Goal: Transaction & Acquisition: Book appointment/travel/reservation

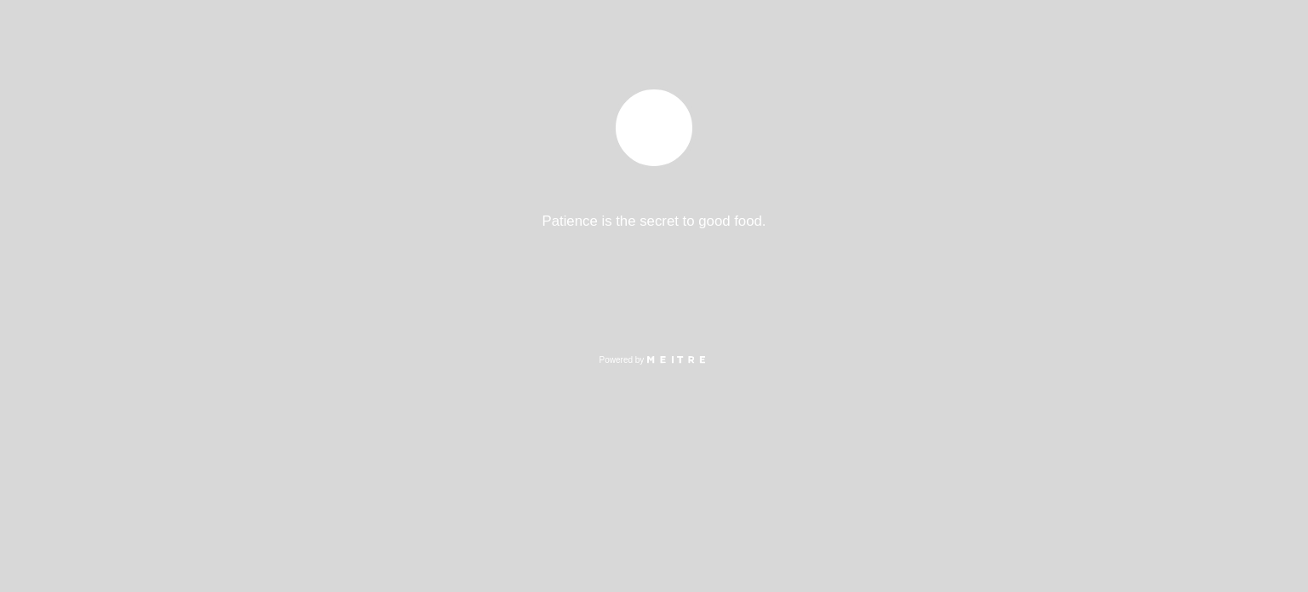
select select "pt"
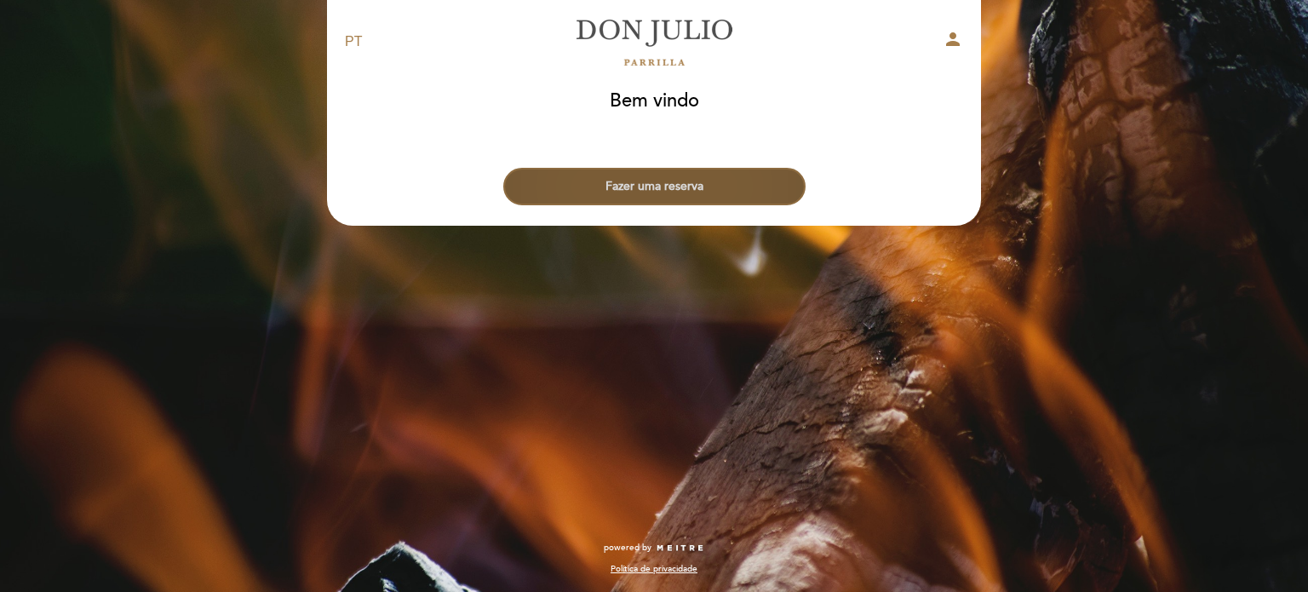
click at [675, 189] on button "Fazer uma reserva" at bounding box center [654, 186] width 302 height 37
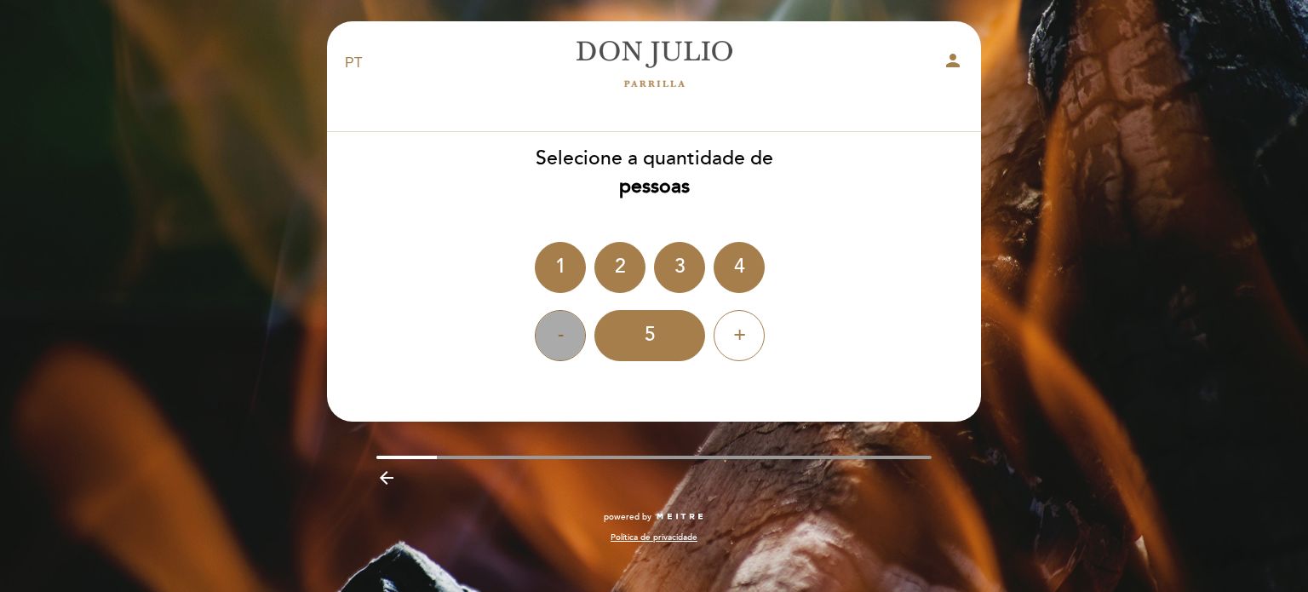
click at [562, 327] on div "-" at bounding box center [560, 335] width 51 height 51
click at [627, 266] on div "2" at bounding box center [619, 267] width 51 height 51
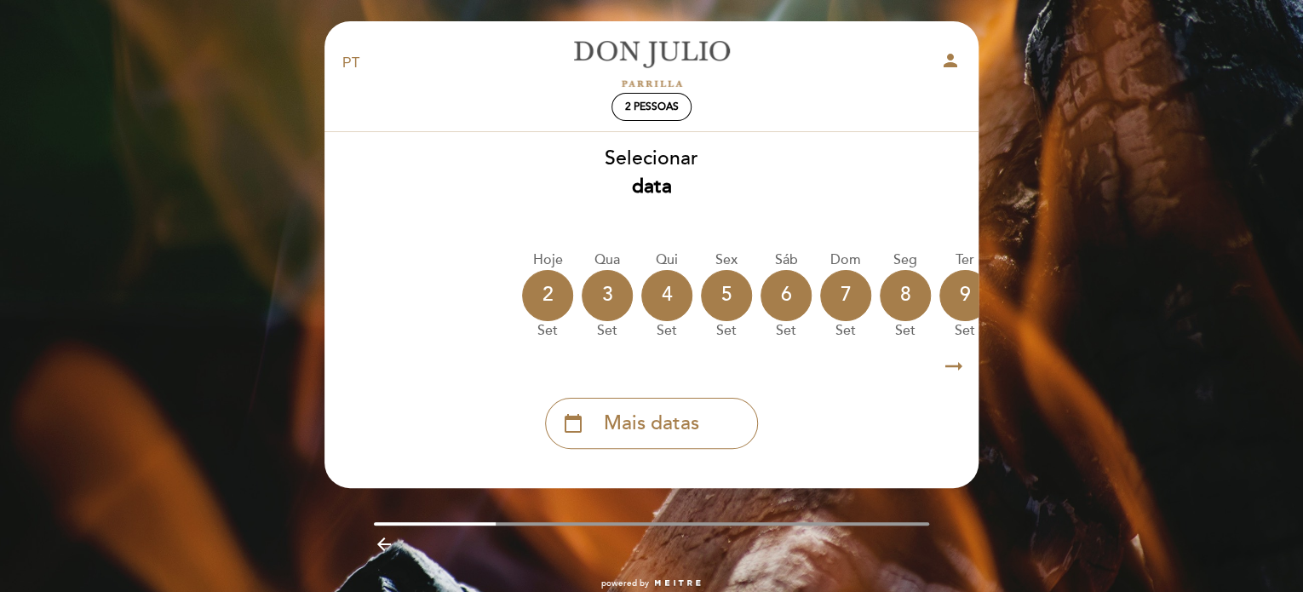
click at [958, 365] on icon "arrow_right_alt" at bounding box center [954, 366] width 26 height 37
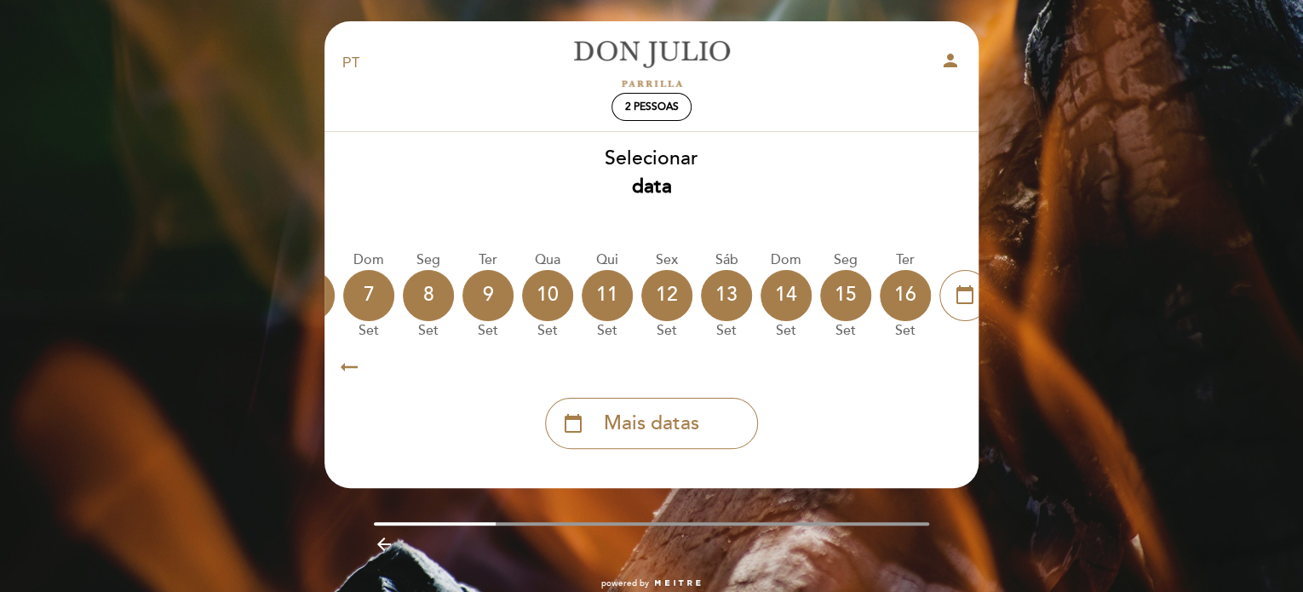
scroll to position [0, 497]
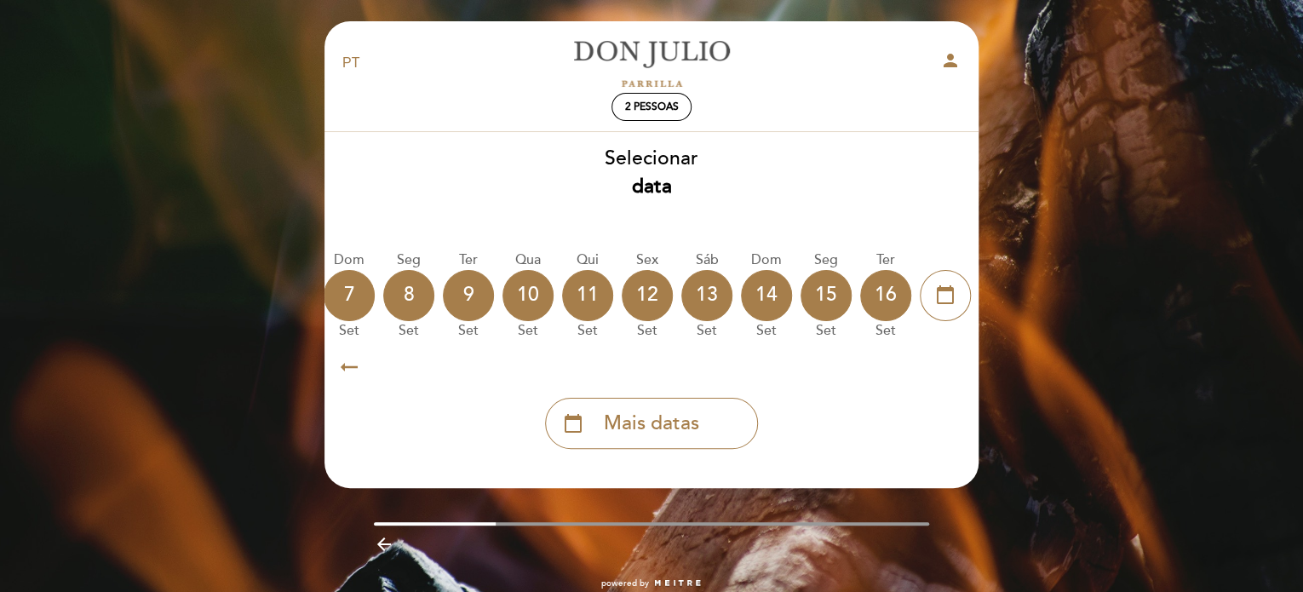
click at [957, 365] on icon "arrow_right_alt" at bounding box center [954, 366] width 26 height 37
click at [937, 299] on icon "calendar_today" at bounding box center [945, 294] width 20 height 29
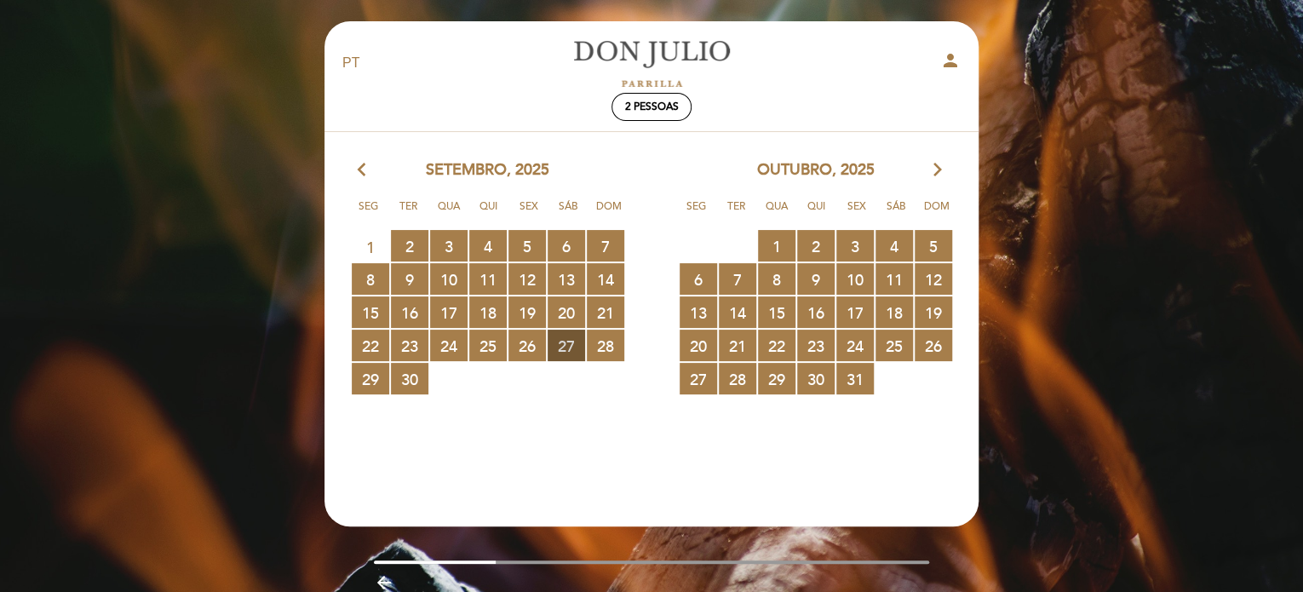
click at [569, 350] on span "27 RESERVAS DISPONÍVEIS" at bounding box center [566, 346] width 37 height 32
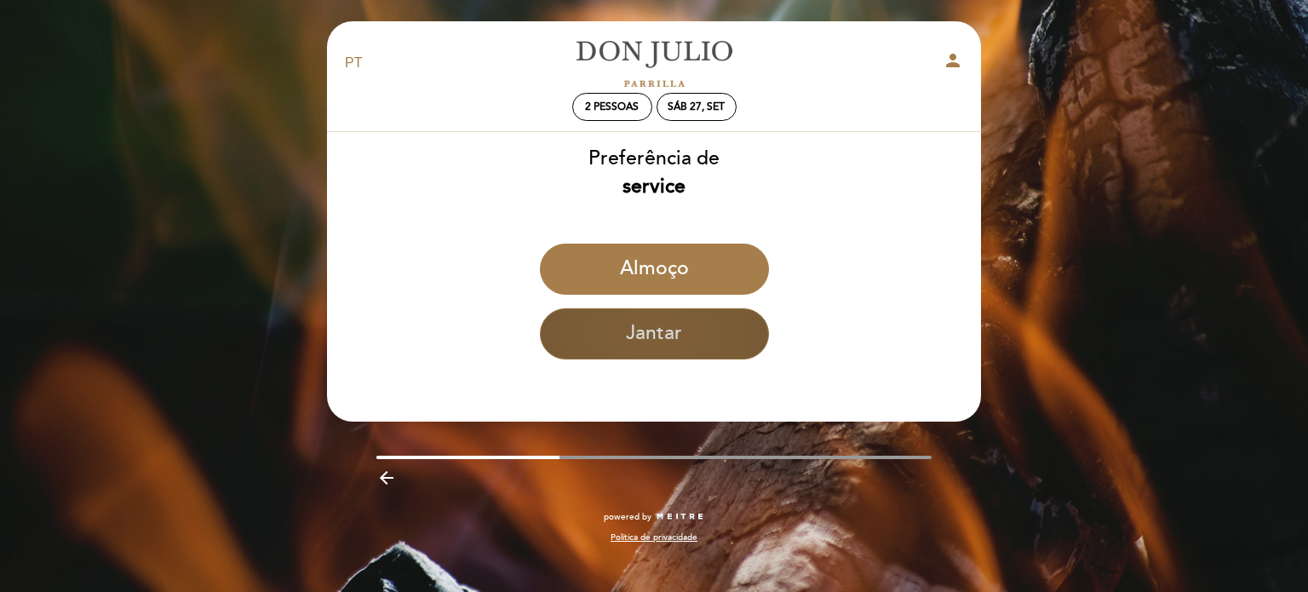
click at [659, 340] on button "Jantar" at bounding box center [654, 333] width 229 height 51
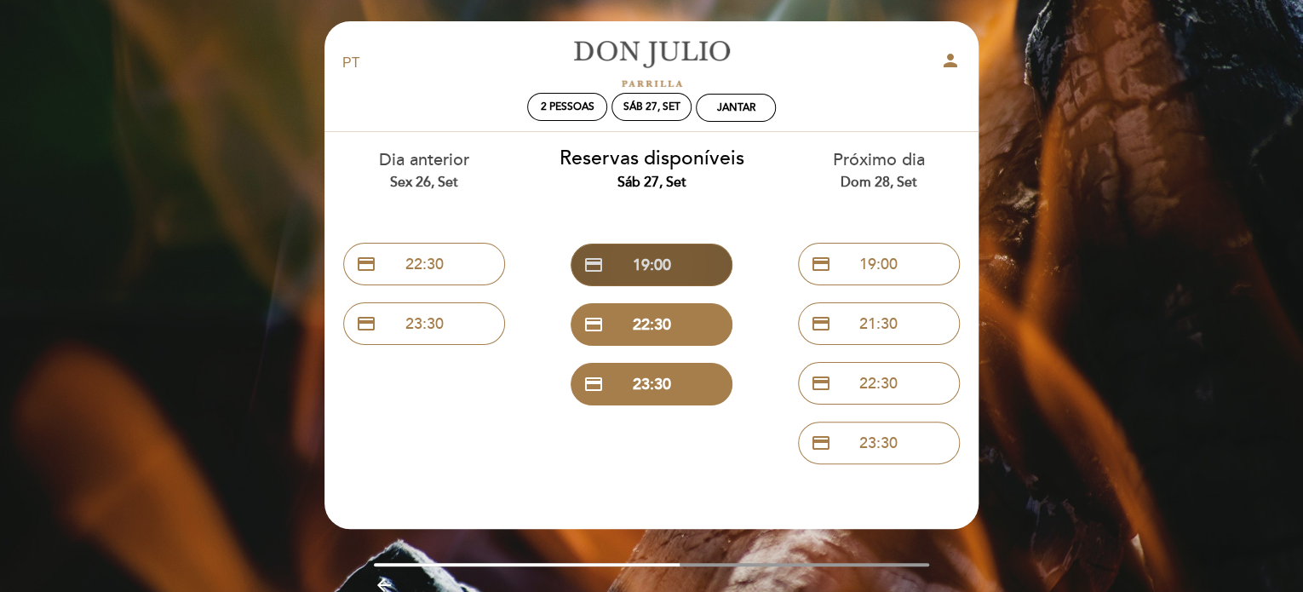
click at [665, 272] on button "credit_card 19:00" at bounding box center [652, 265] width 162 height 43
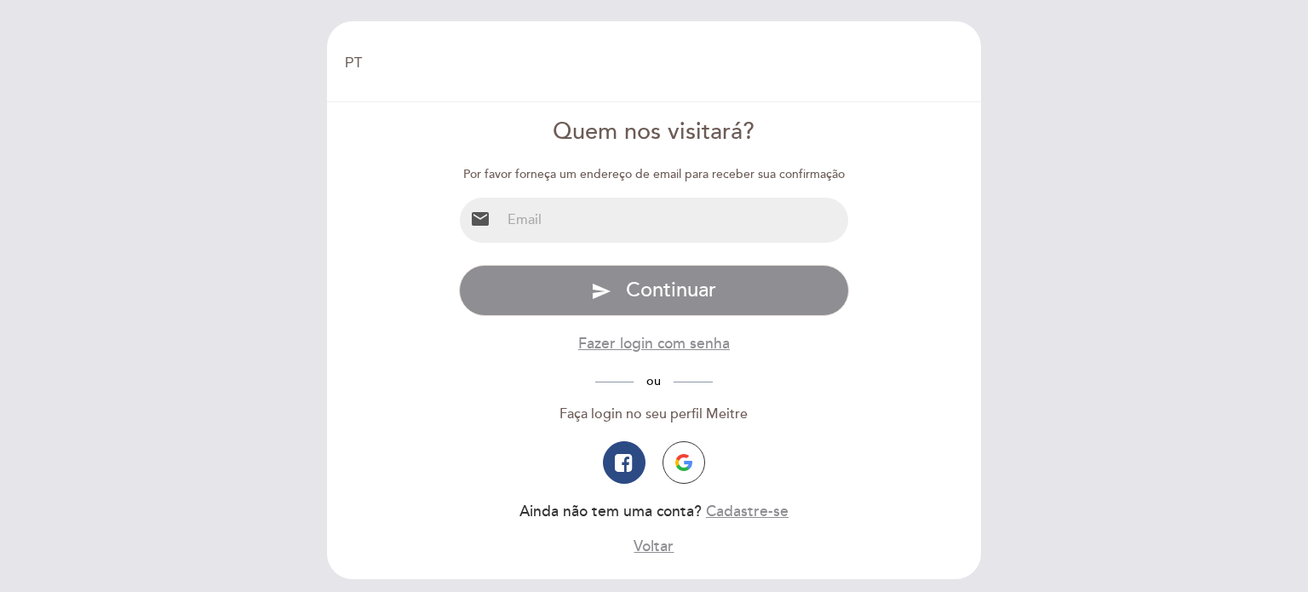
select select "pt"
click at [566, 218] on input "email" at bounding box center [675, 220] width 348 height 45
click at [687, 462] on img "button" at bounding box center [683, 462] width 17 height 17
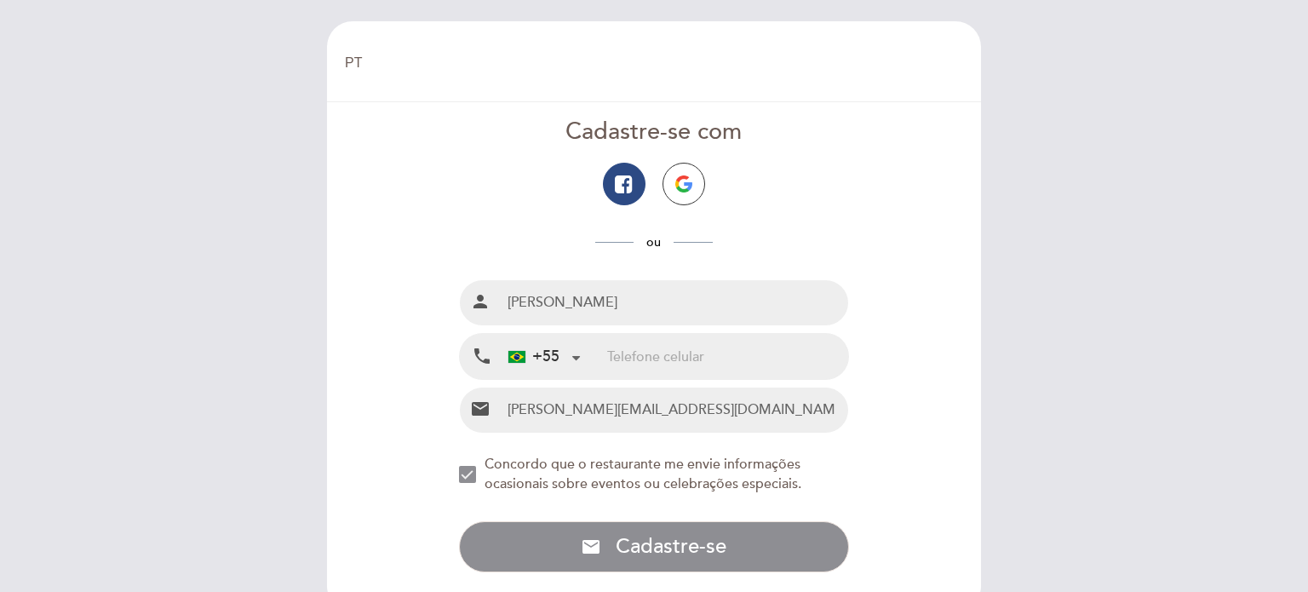
click at [607, 353] on input "tel" at bounding box center [727, 356] width 241 height 45
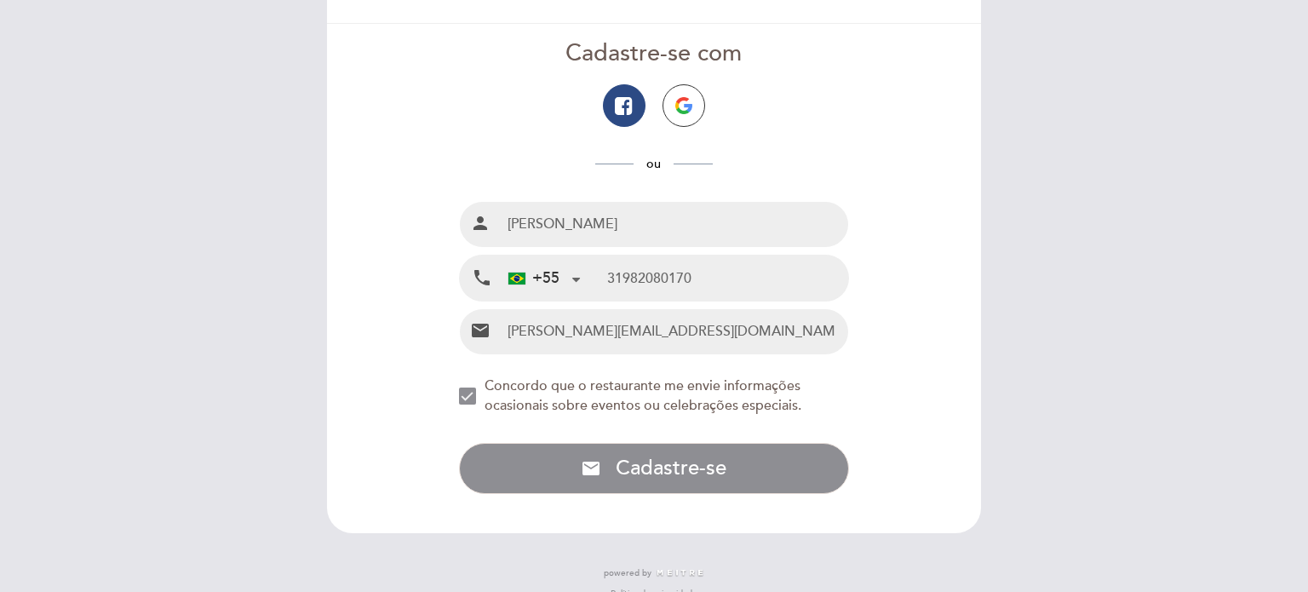
scroll to position [85, 0]
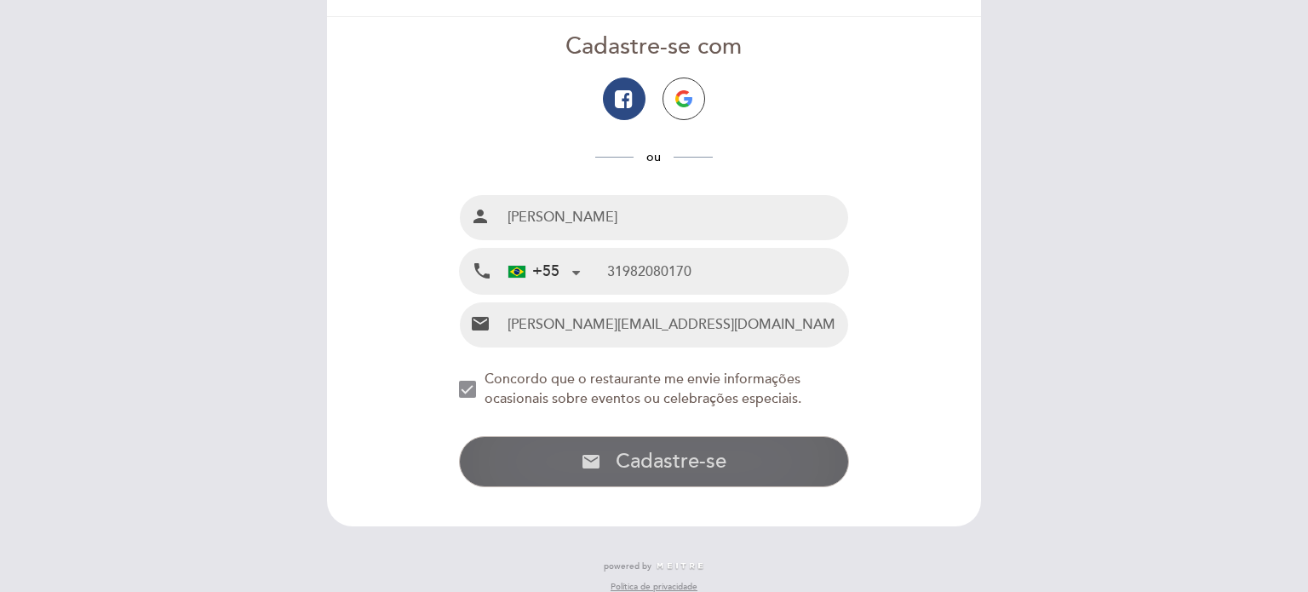
type input "31982080170"
click at [712, 456] on span "Cadastre-se" at bounding box center [671, 461] width 111 height 25
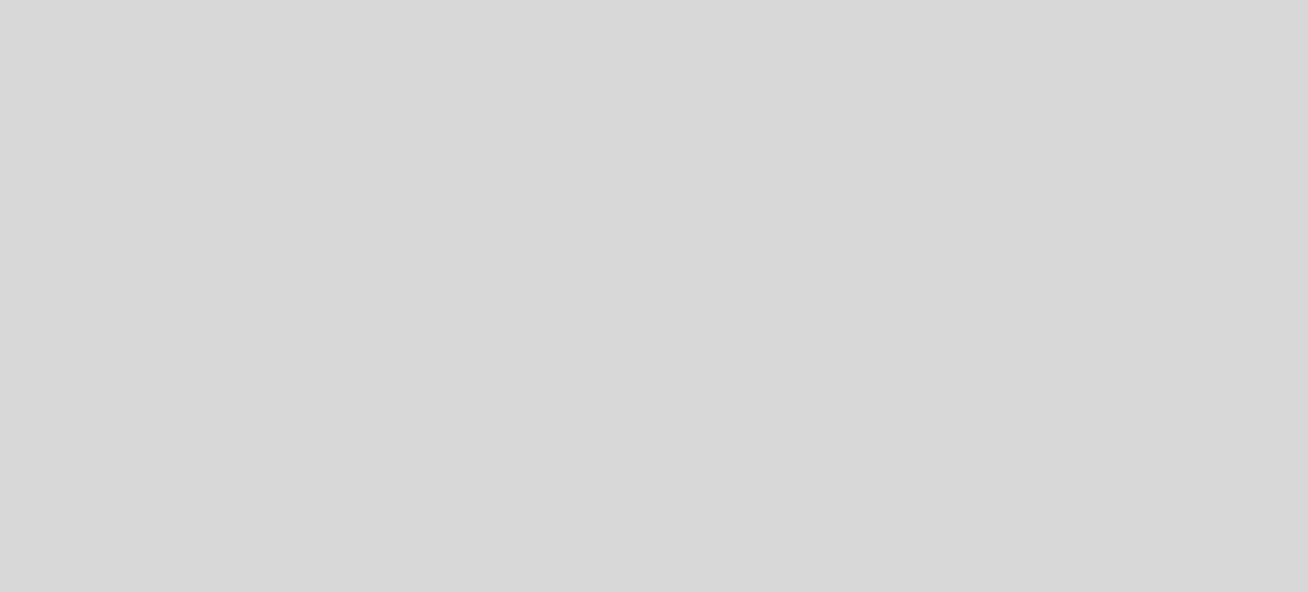
select select "pt"
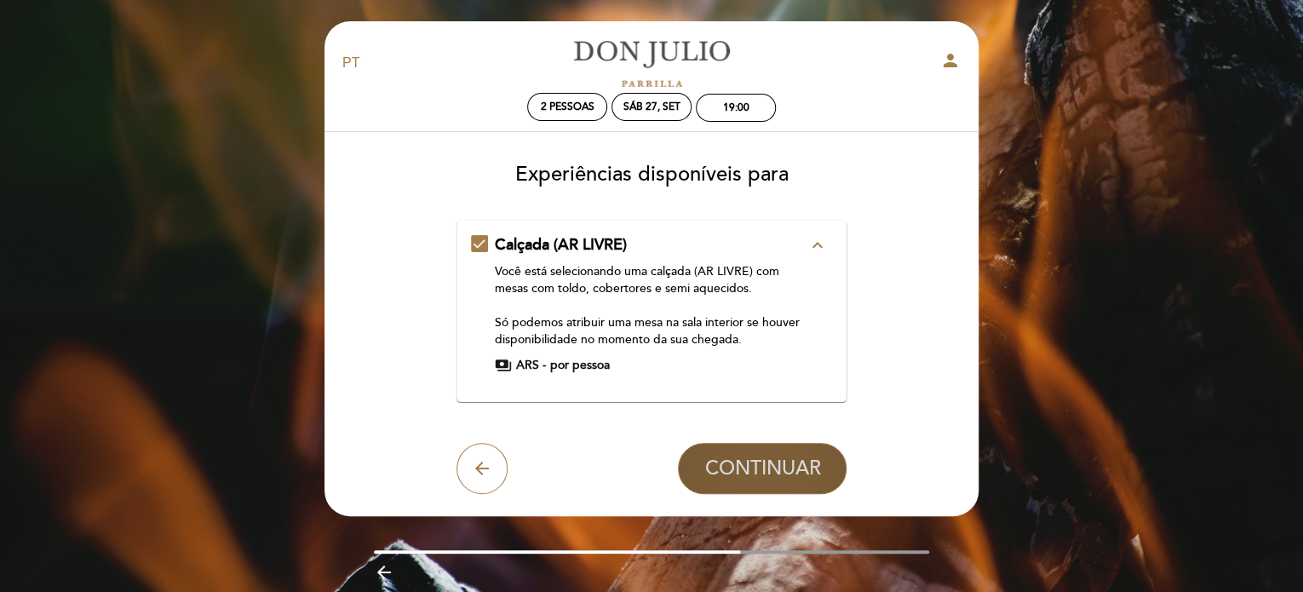
click at [755, 468] on span "CONTINUAR" at bounding box center [762, 469] width 116 height 24
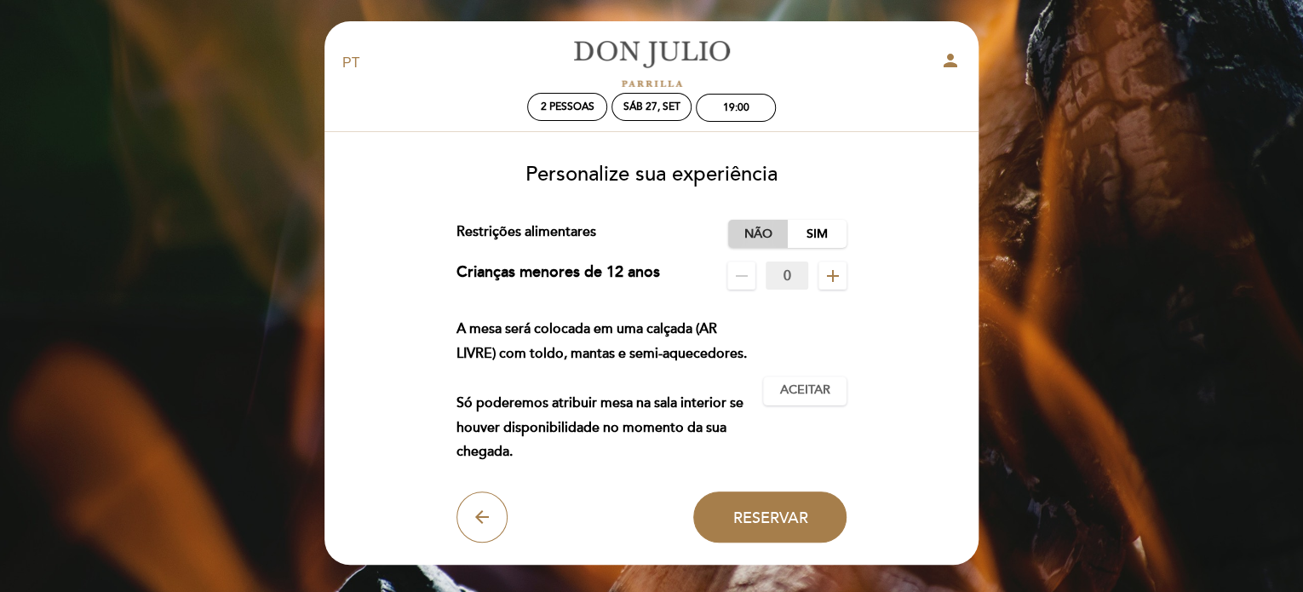
click at [753, 226] on label "Não" at bounding box center [758, 234] width 60 height 28
click at [806, 394] on span "Aceitar" at bounding box center [805, 391] width 50 height 18
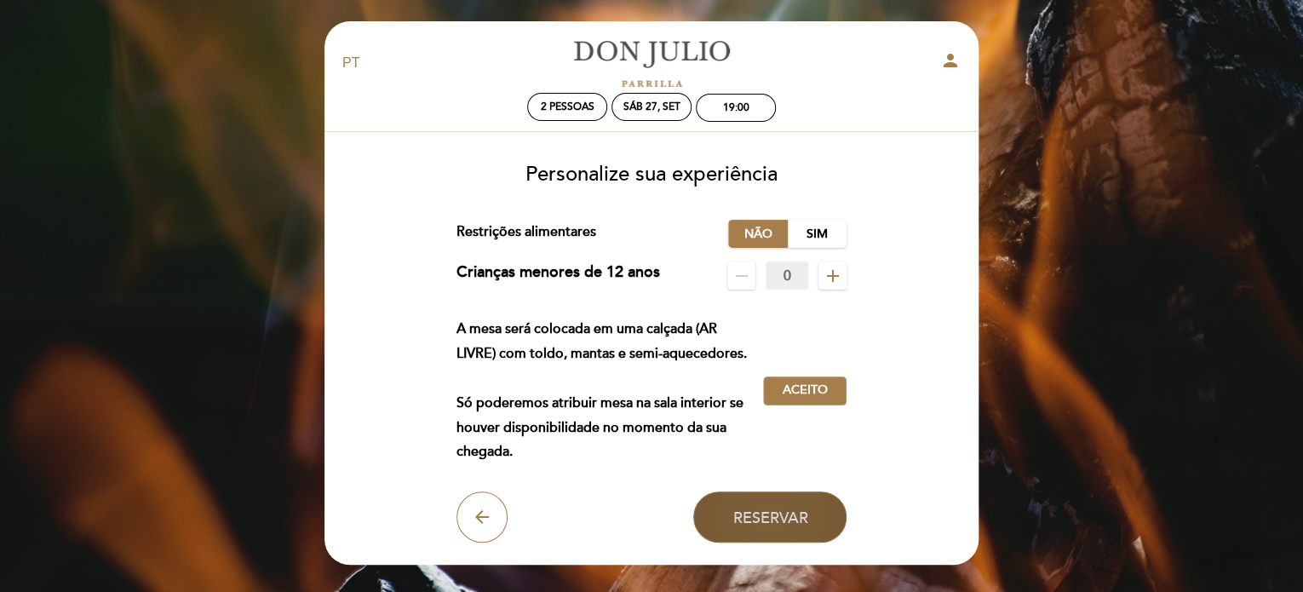
click at [784, 506] on button "Reservar" at bounding box center [769, 516] width 153 height 51
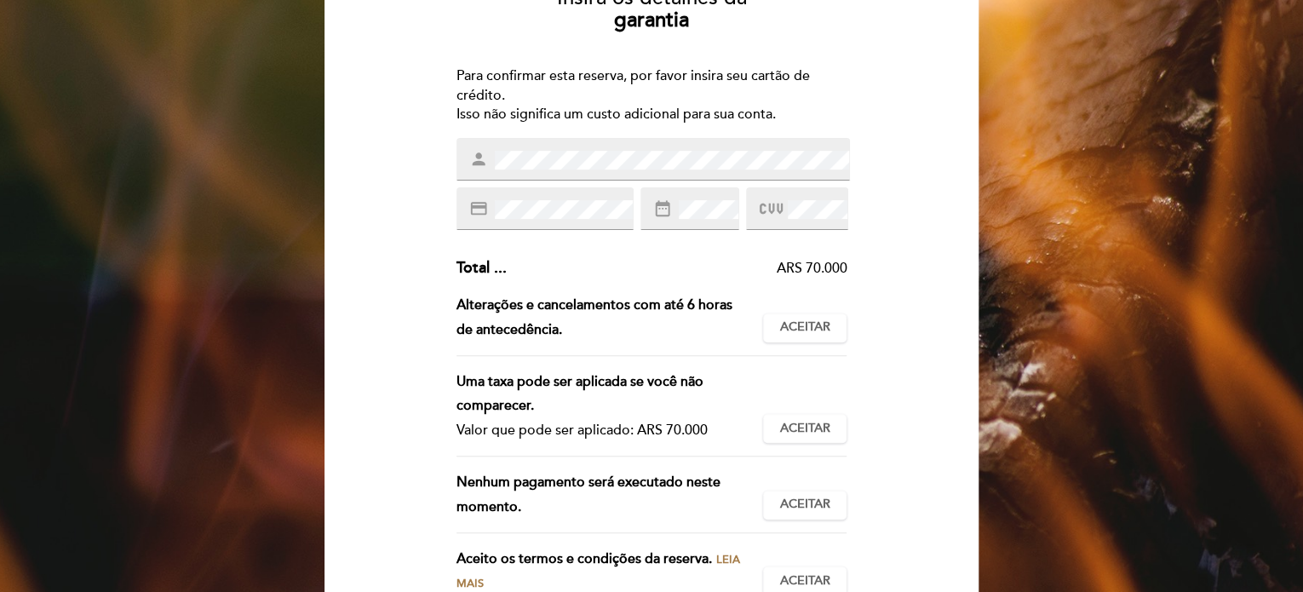
scroll to position [170, 0]
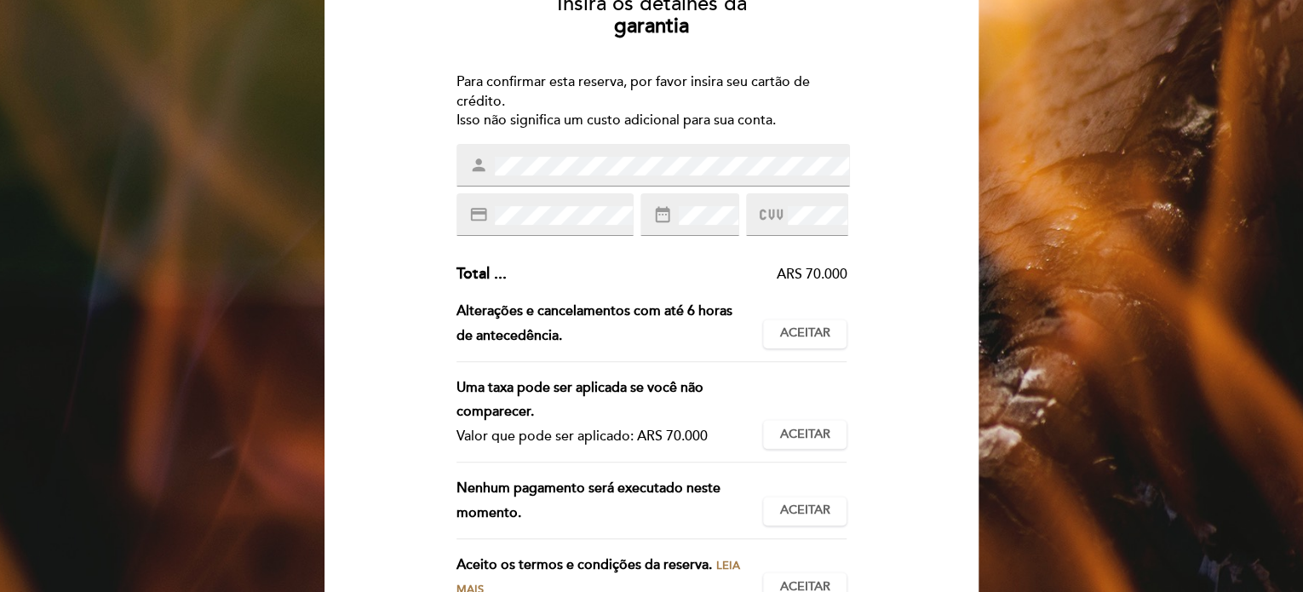
click at [491, 176] on div "person" at bounding box center [654, 165] width 394 height 43
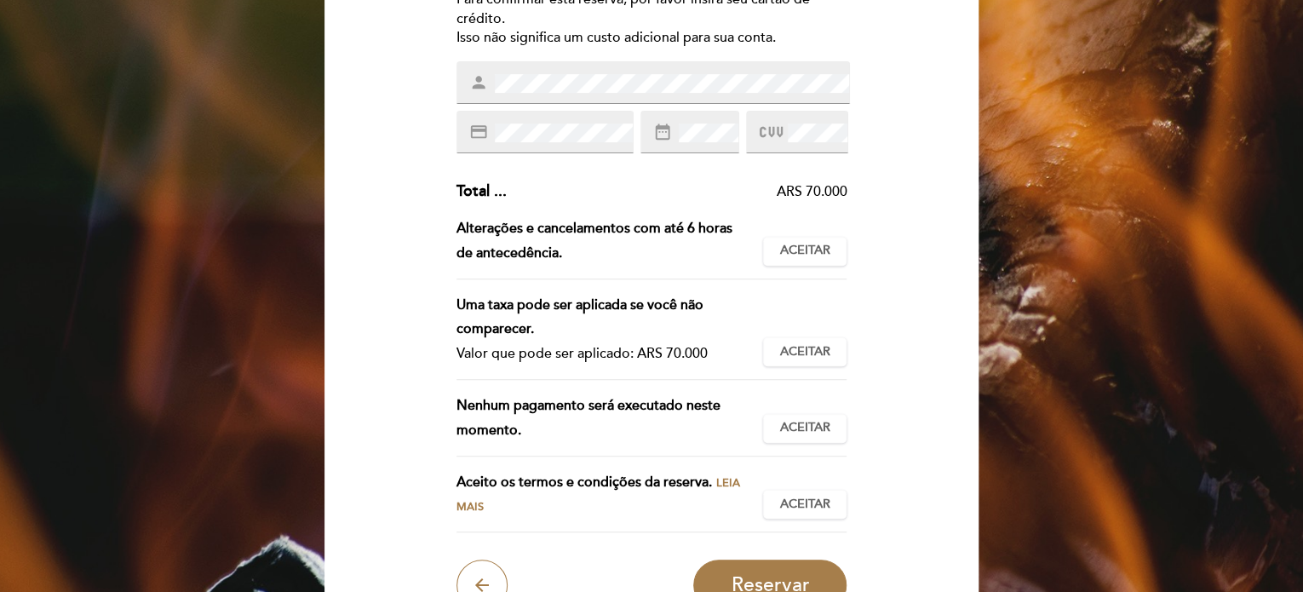
scroll to position [256, 0]
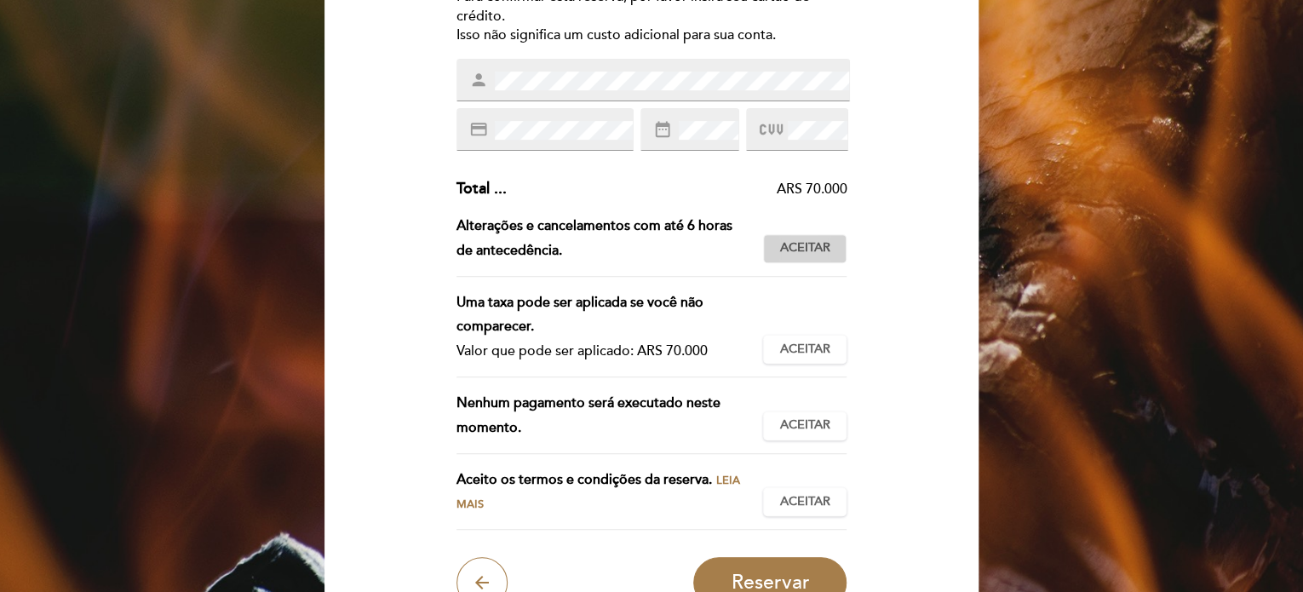
click at [797, 251] on span "Aceitar" at bounding box center [805, 248] width 50 height 18
click at [811, 342] on span "Aceitar" at bounding box center [805, 350] width 50 height 18
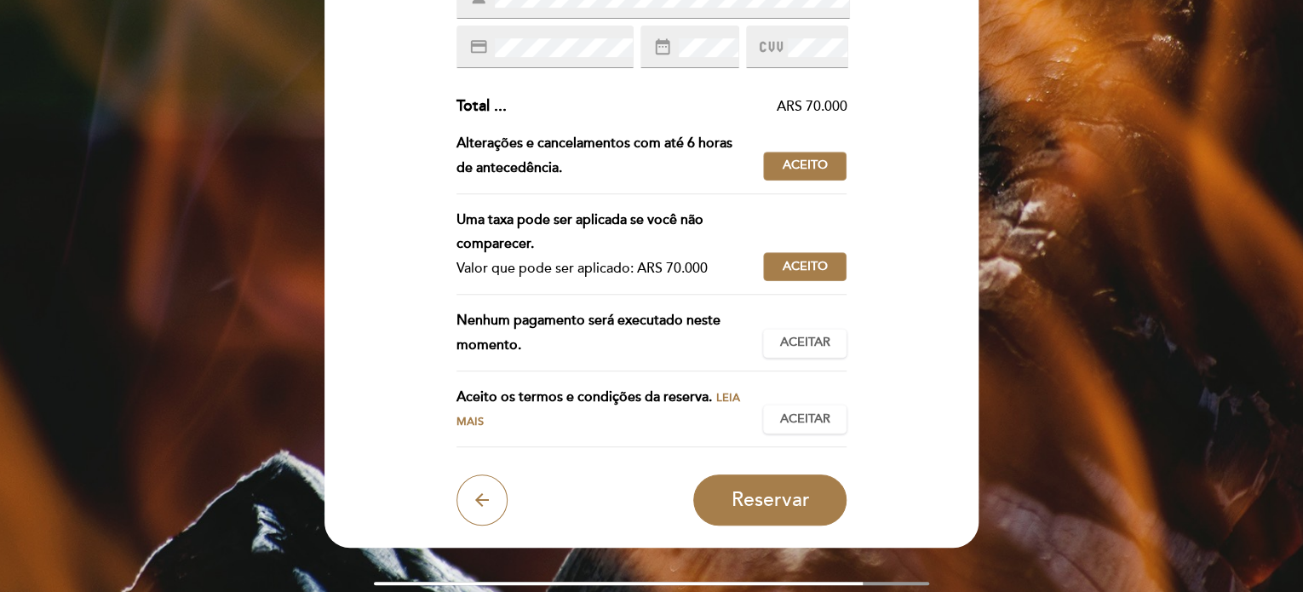
scroll to position [341, 0]
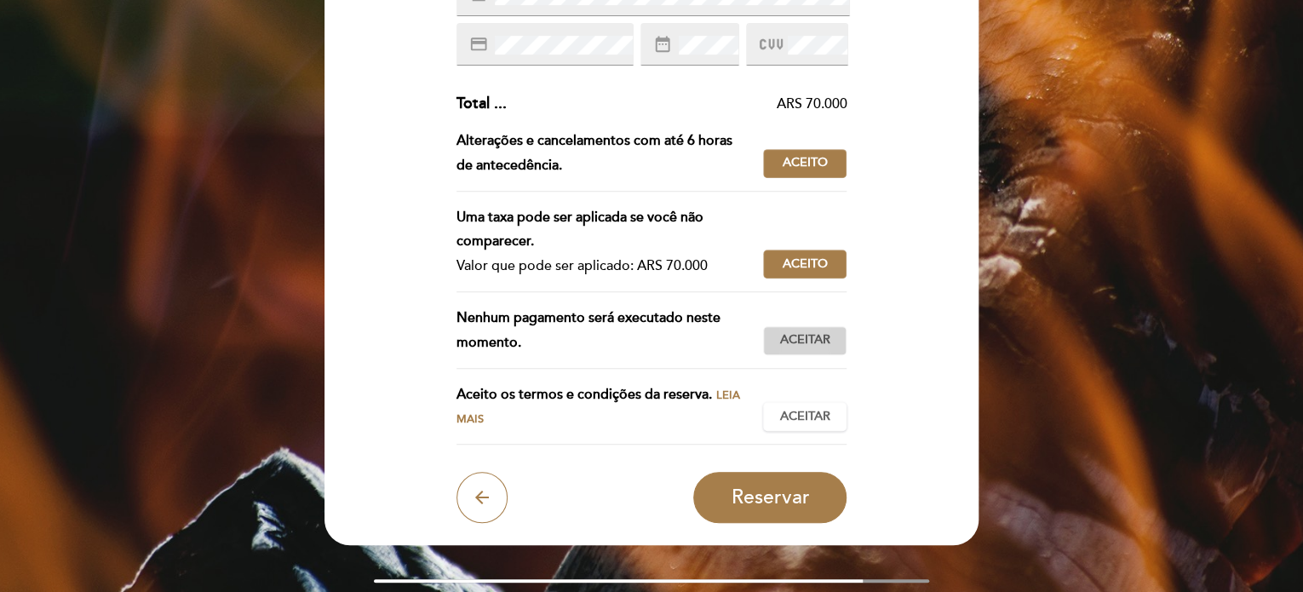
click at [823, 330] on button "Aceitar Aceito" at bounding box center [804, 340] width 83 height 29
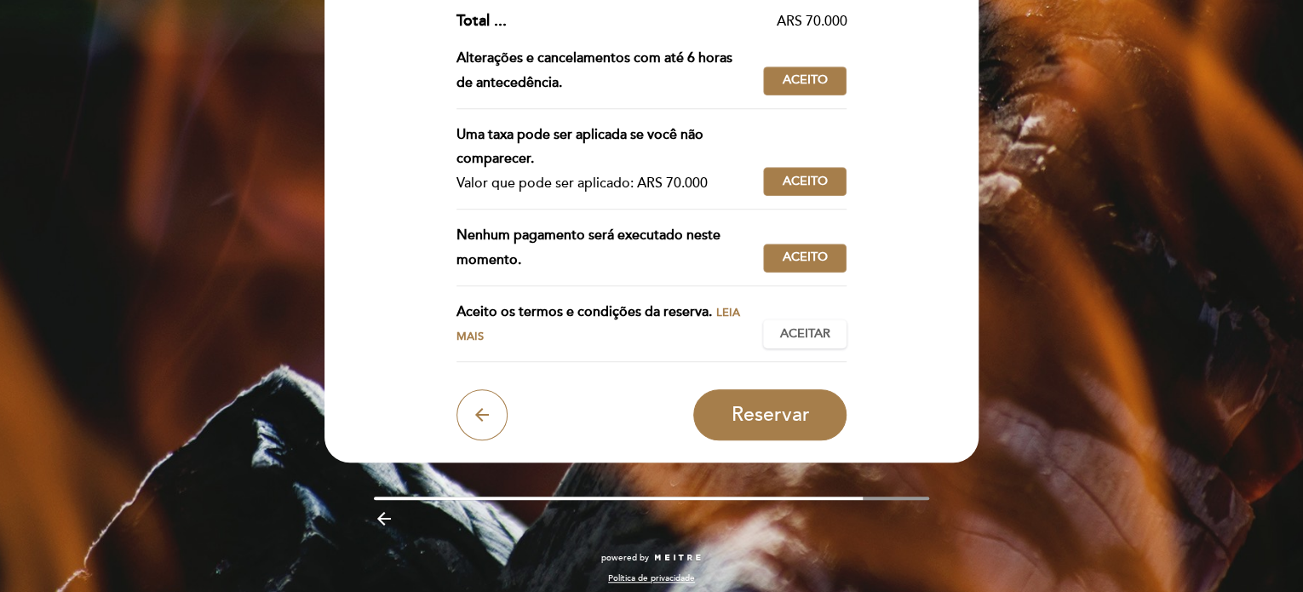
scroll to position [426, 0]
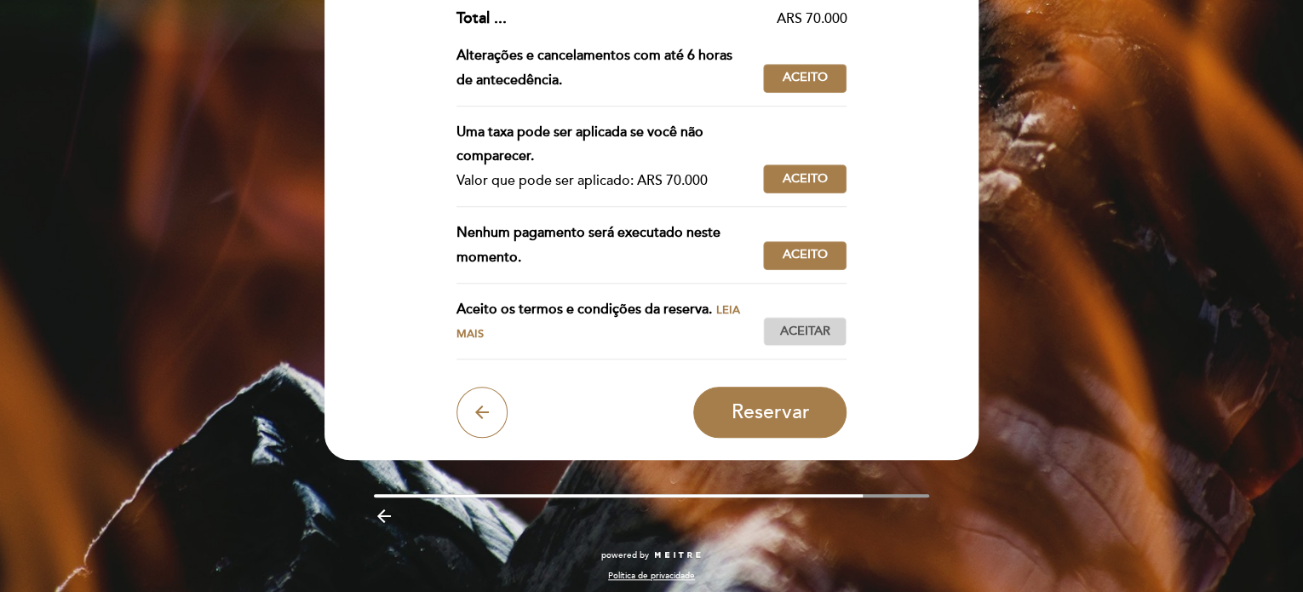
click at [818, 331] on span "Aceitar" at bounding box center [805, 332] width 50 height 18
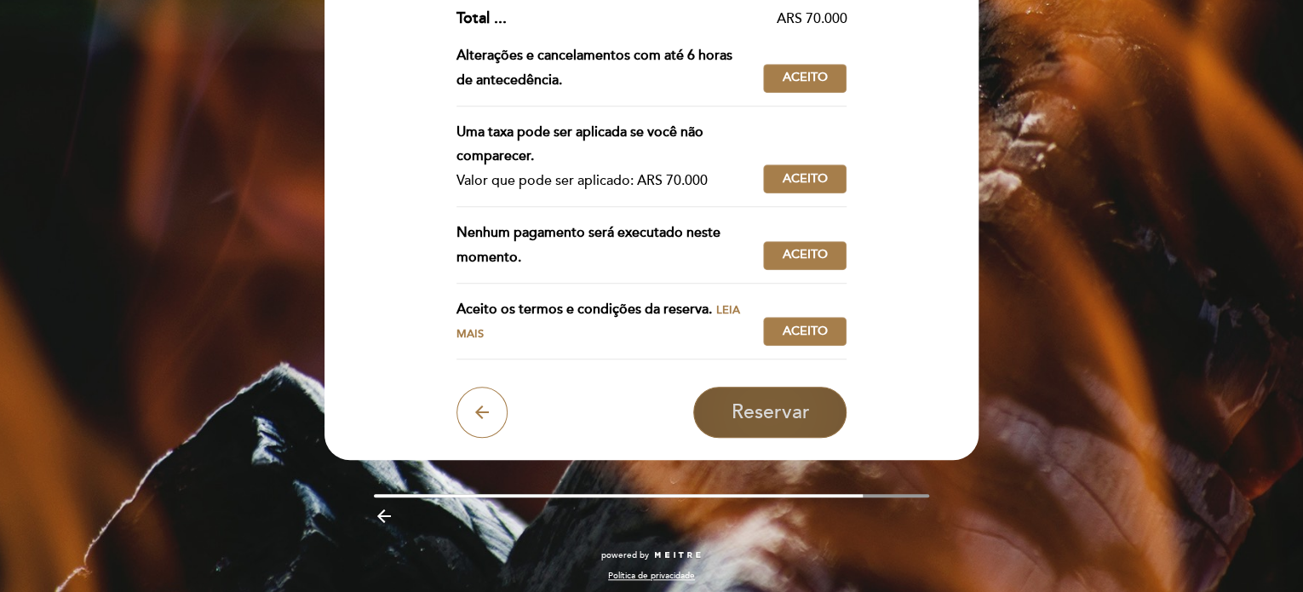
click at [782, 400] on span "Reservar" at bounding box center [770, 412] width 78 height 24
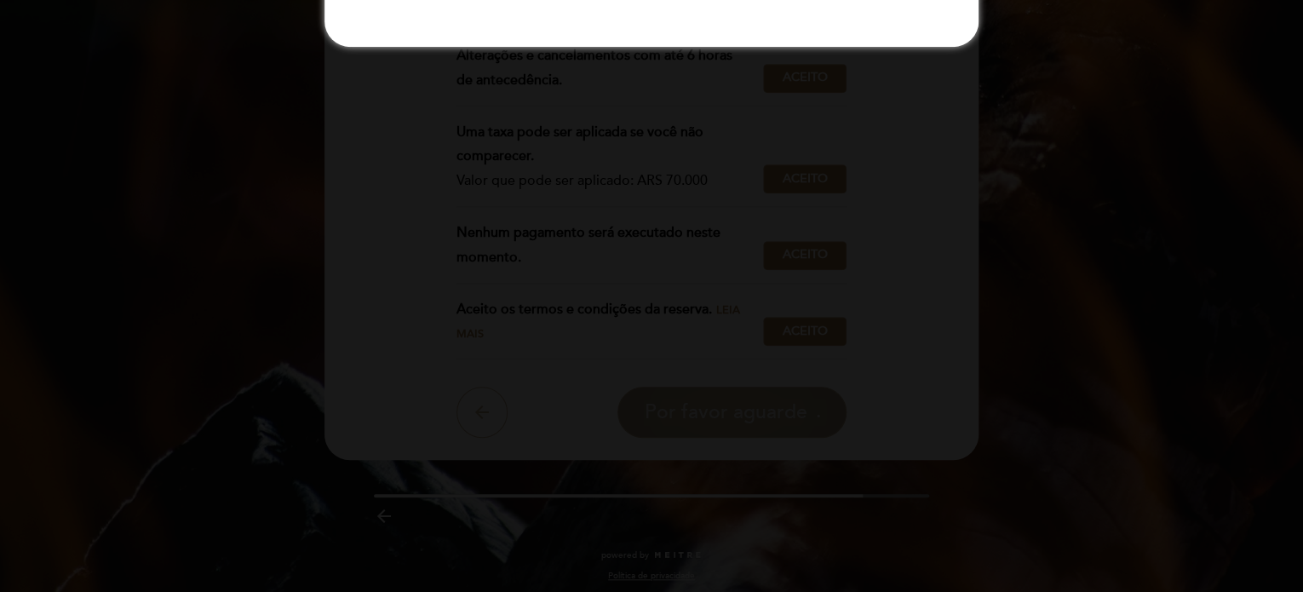
scroll to position [0, 0]
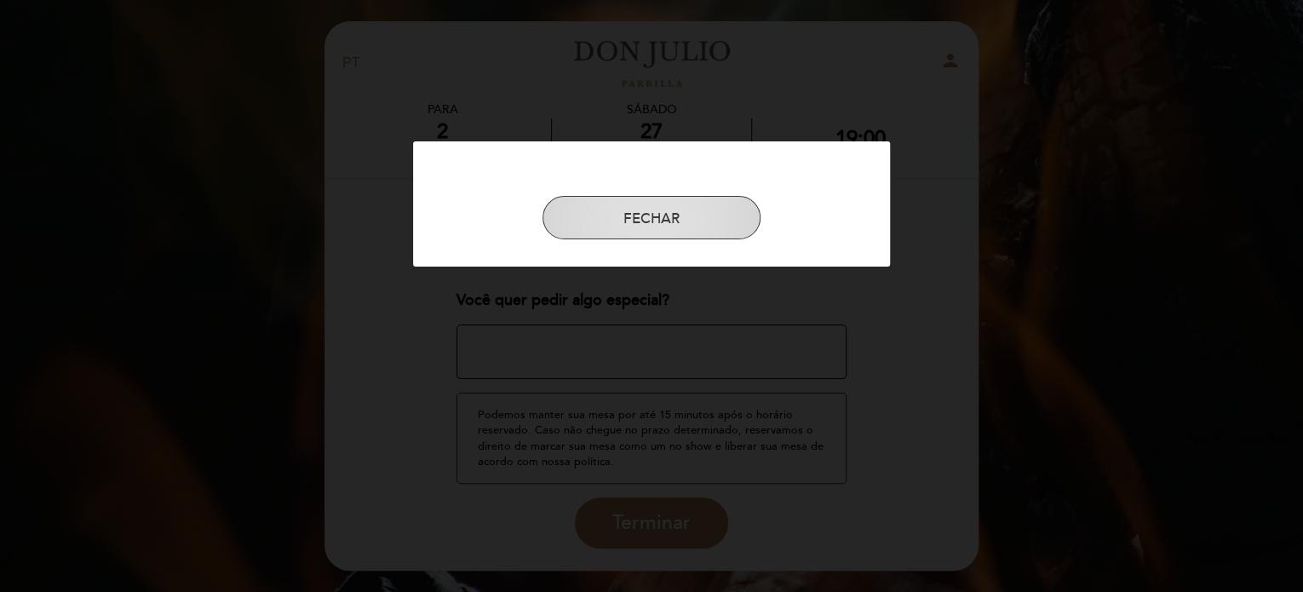
click at [681, 216] on button "FECHAR" at bounding box center [652, 218] width 218 height 44
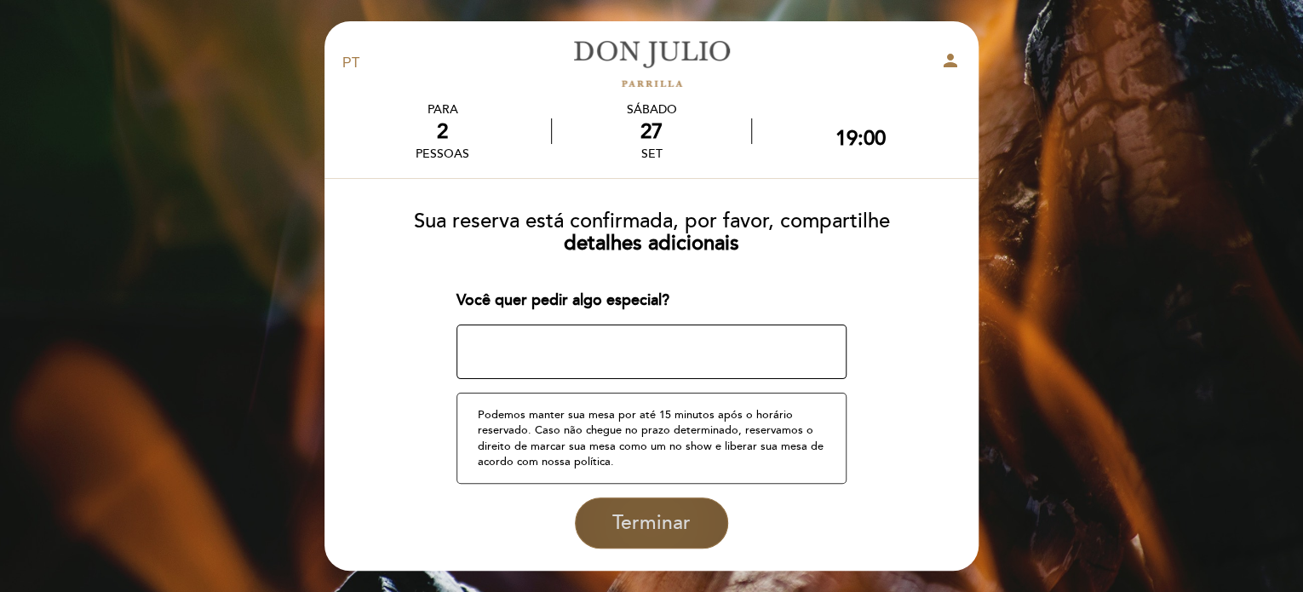
click at [650, 520] on span "Terminar" at bounding box center [651, 523] width 78 height 24
